Goal: Use online tool/utility: Utilize a website feature to perform a specific function

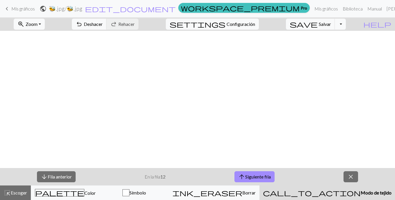
scroll to position [190, 0]
click at [249, 176] on font "Siguiente fila" at bounding box center [258, 177] width 26 height 6
click at [266, 182] on div "arrow_downward Fila anterior En la fila 13 arrow_upward Siguiente fila close" at bounding box center [197, 176] width 395 height 17
click at [261, 178] on font "Siguiente fila" at bounding box center [258, 177] width 26 height 6
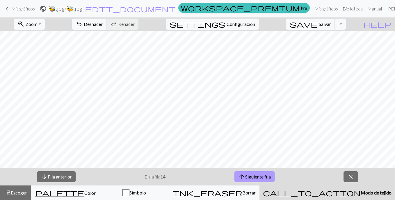
click at [266, 178] on font "Siguiente fila" at bounding box center [258, 177] width 26 height 6
click at [243, 175] on span "arrow_upward" at bounding box center [241, 177] width 7 height 8
click at [241, 172] on button "arrow_upward Siguiente fila" at bounding box center [254, 176] width 40 height 11
click at [248, 177] on font "Siguiente fila" at bounding box center [258, 177] width 26 height 6
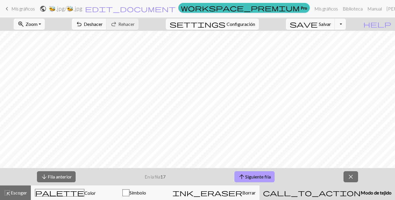
click at [246, 182] on button "arrow_upward Siguiente fila" at bounding box center [254, 176] width 40 height 11
click at [250, 182] on button "arrow_upward Siguiente fila" at bounding box center [254, 176] width 40 height 11
click at [260, 175] on font "Siguiente fila" at bounding box center [258, 177] width 26 height 6
